Goal: Task Accomplishment & Management: Manage account settings

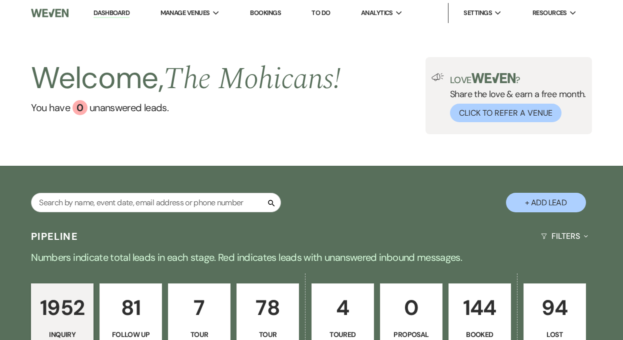
click at [122, 15] on link "Dashboard" at bounding box center [112, 14] width 36 height 10
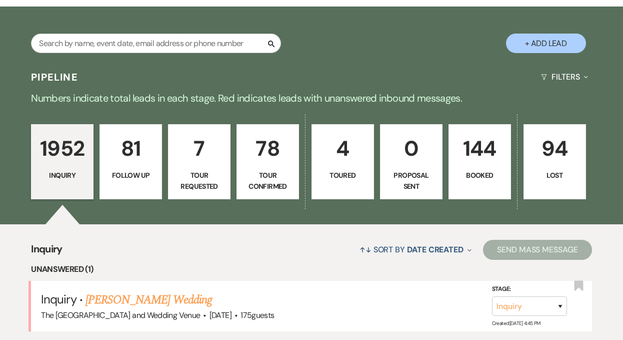
scroll to position [219, 0]
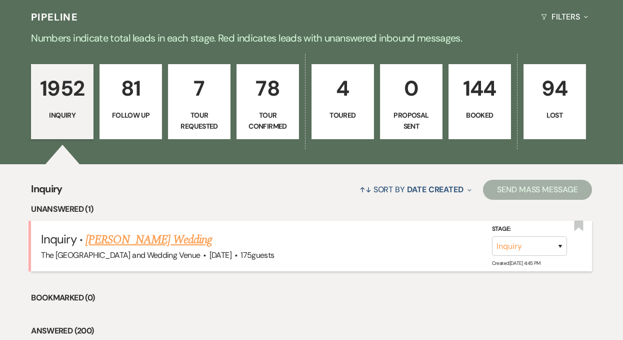
click at [170, 242] on link "[PERSON_NAME] Wedding" at bounding box center [149, 240] width 127 height 18
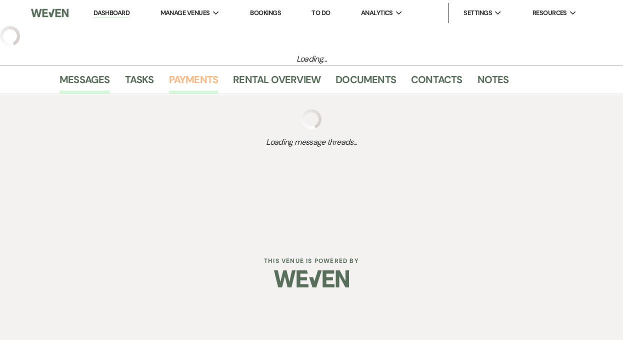
select select "3"
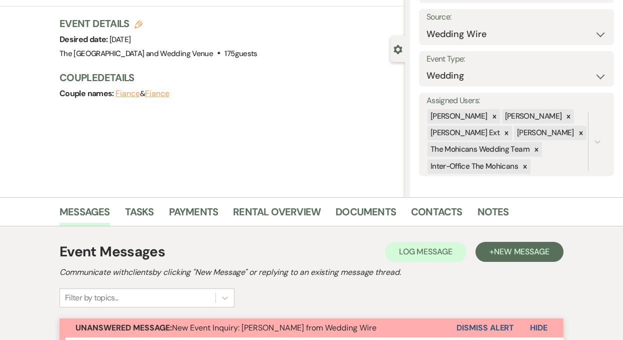
scroll to position [145, 0]
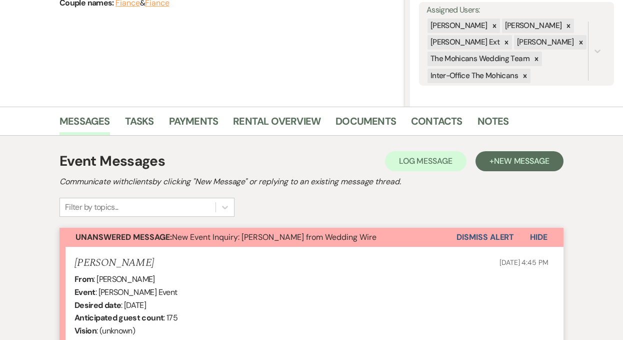
click at [478, 242] on button "Dismiss Alert" at bounding box center [486, 237] width 58 height 19
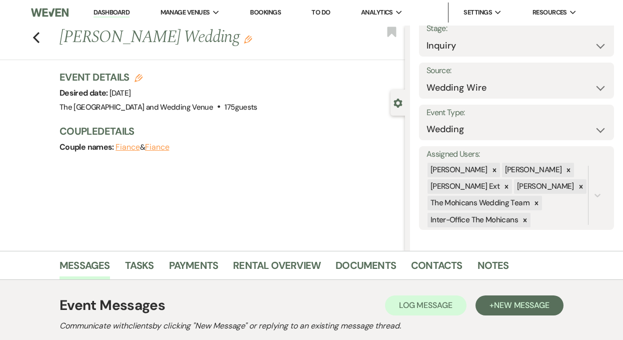
scroll to position [0, 0]
click at [114, 16] on link "Dashboard" at bounding box center [112, 14] width 36 height 10
